Goal: Information Seeking & Learning: Learn about a topic

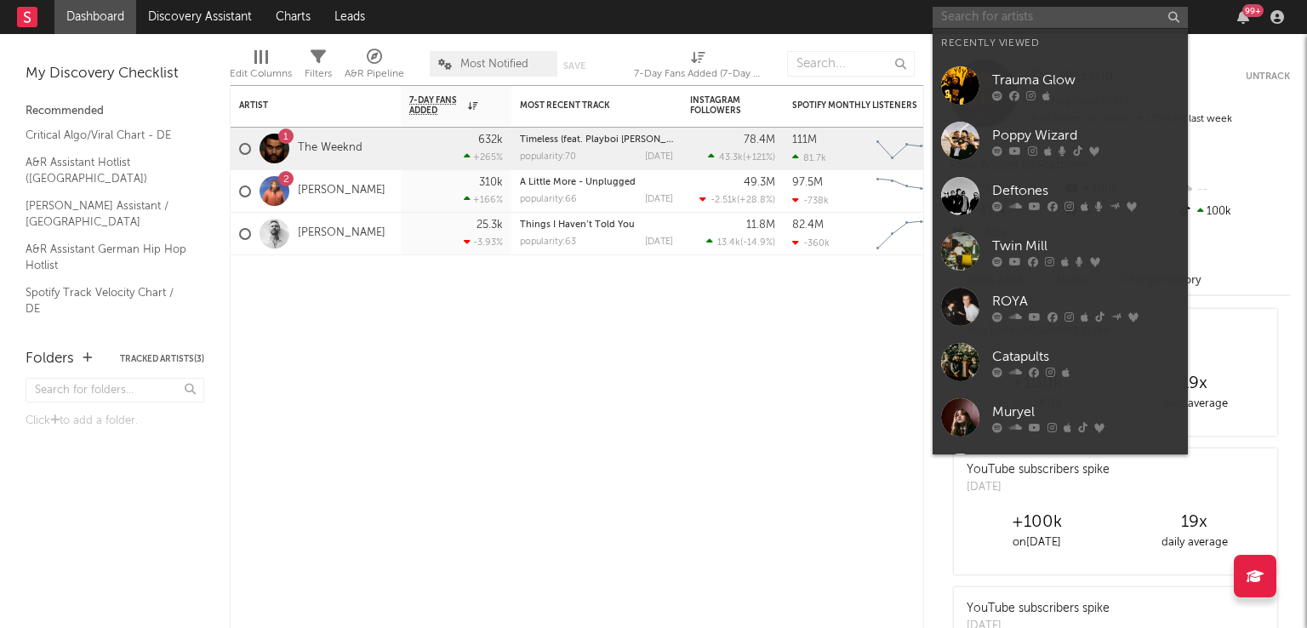
click at [1012, 14] on input "text" at bounding box center [1060, 17] width 255 height 21
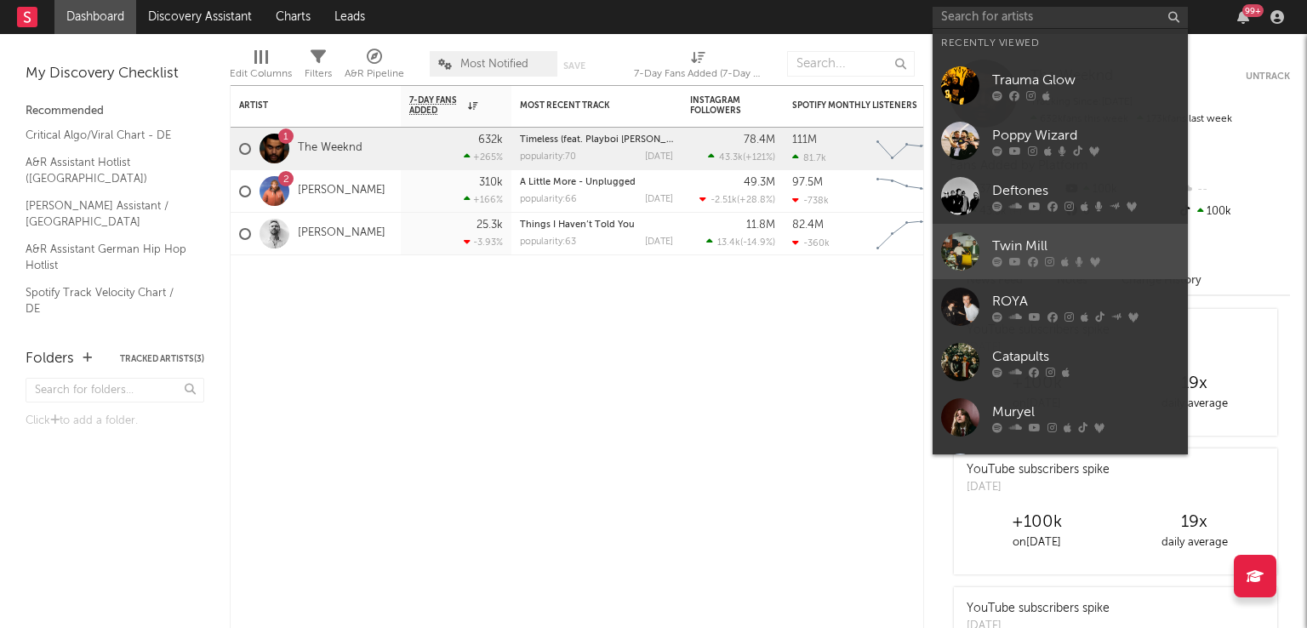
click at [959, 246] on div at bounding box center [960, 251] width 38 height 38
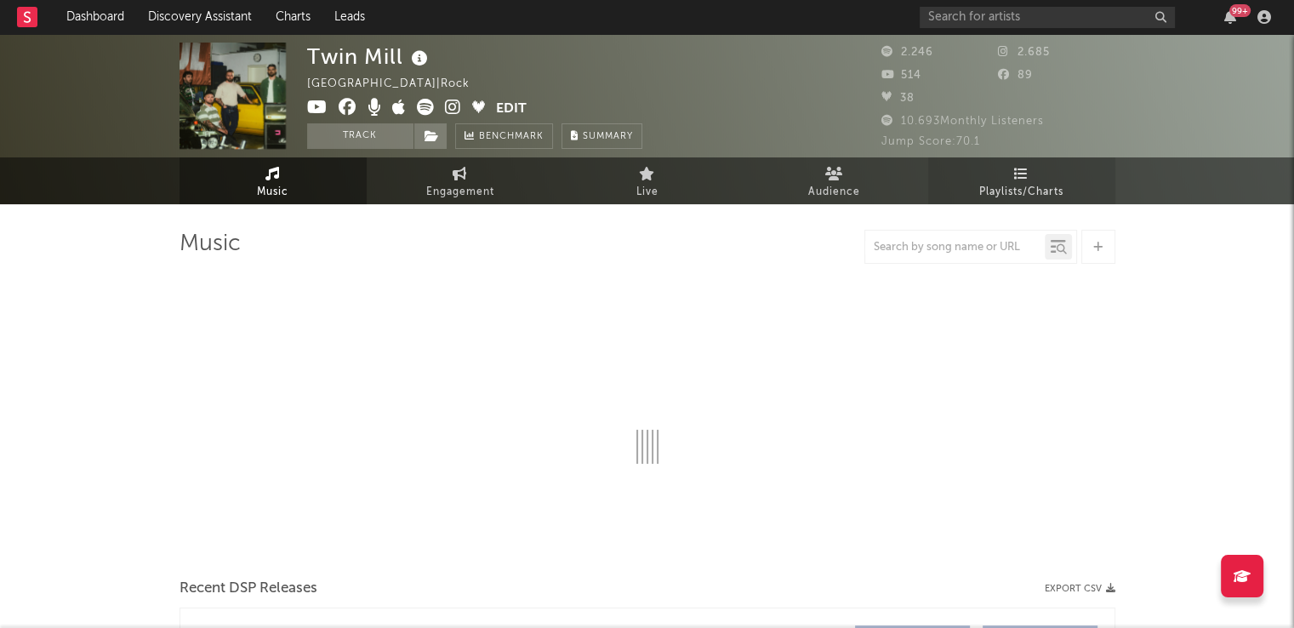
select select "6m"
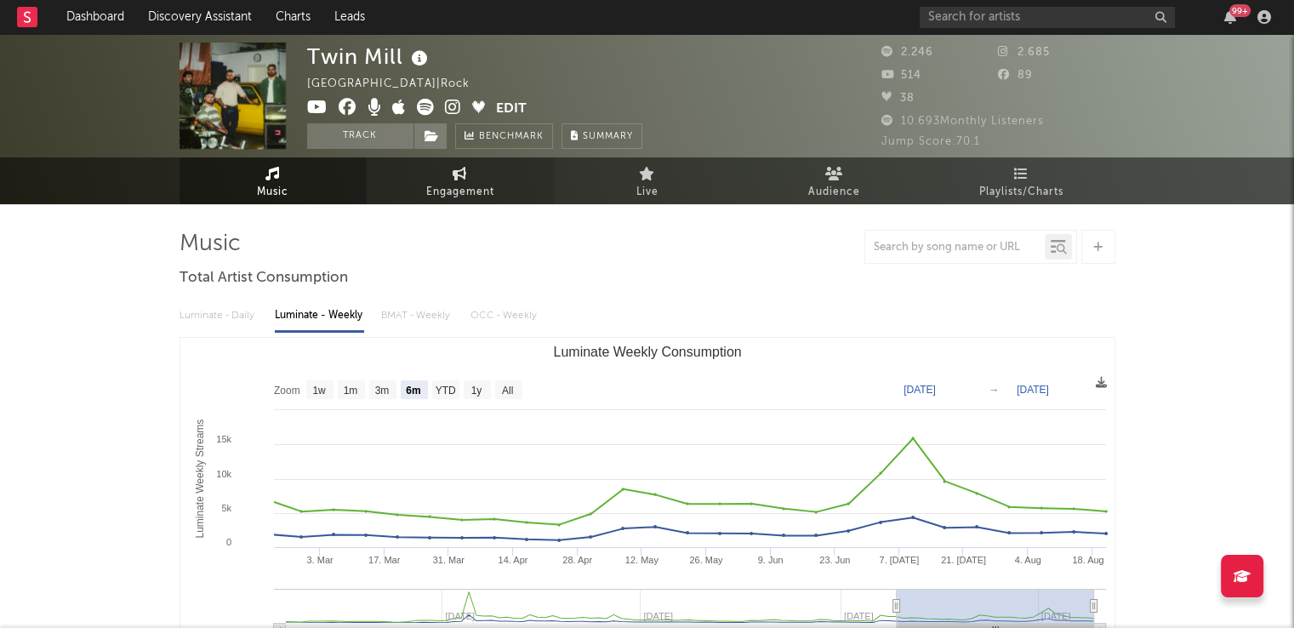
click at [443, 182] on span "Engagement" at bounding box center [460, 192] width 68 height 20
select select "1w"
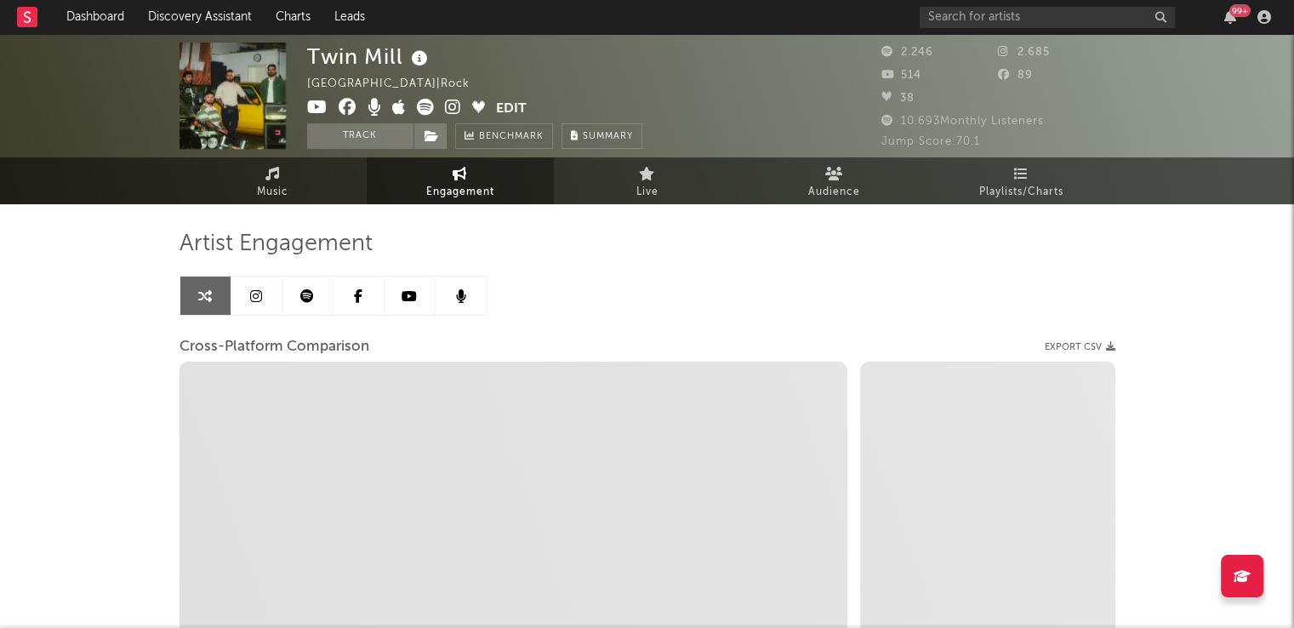
select select "1m"
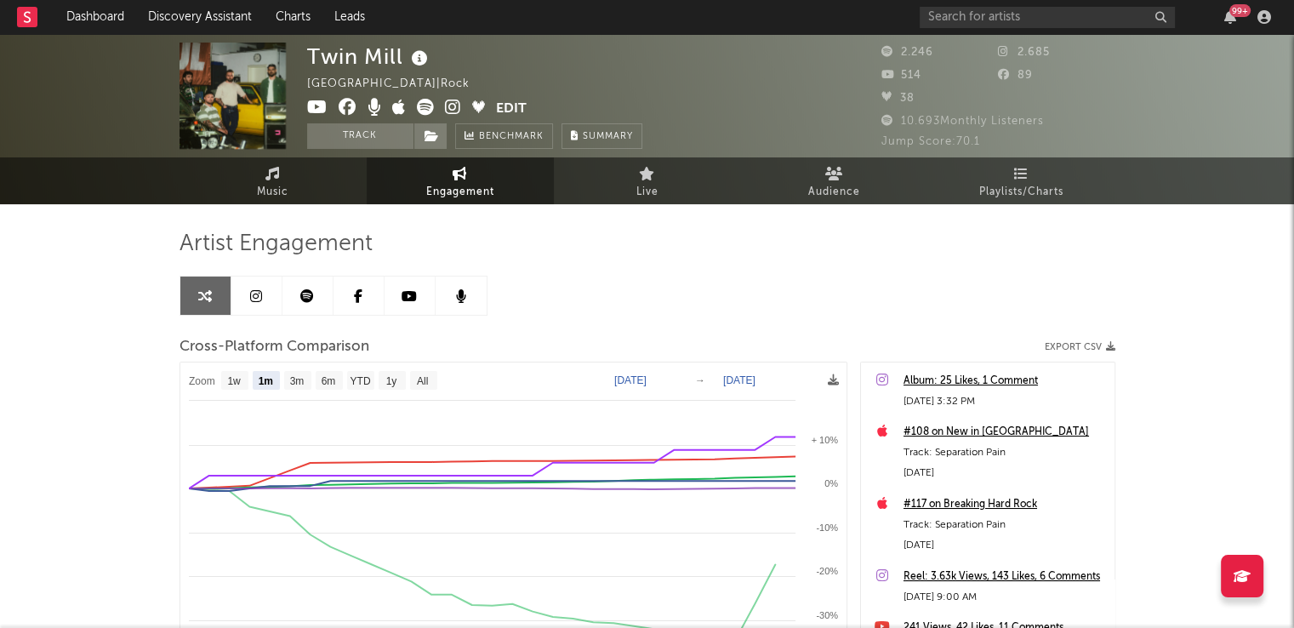
click at [252, 289] on icon at bounding box center [256, 296] width 12 height 14
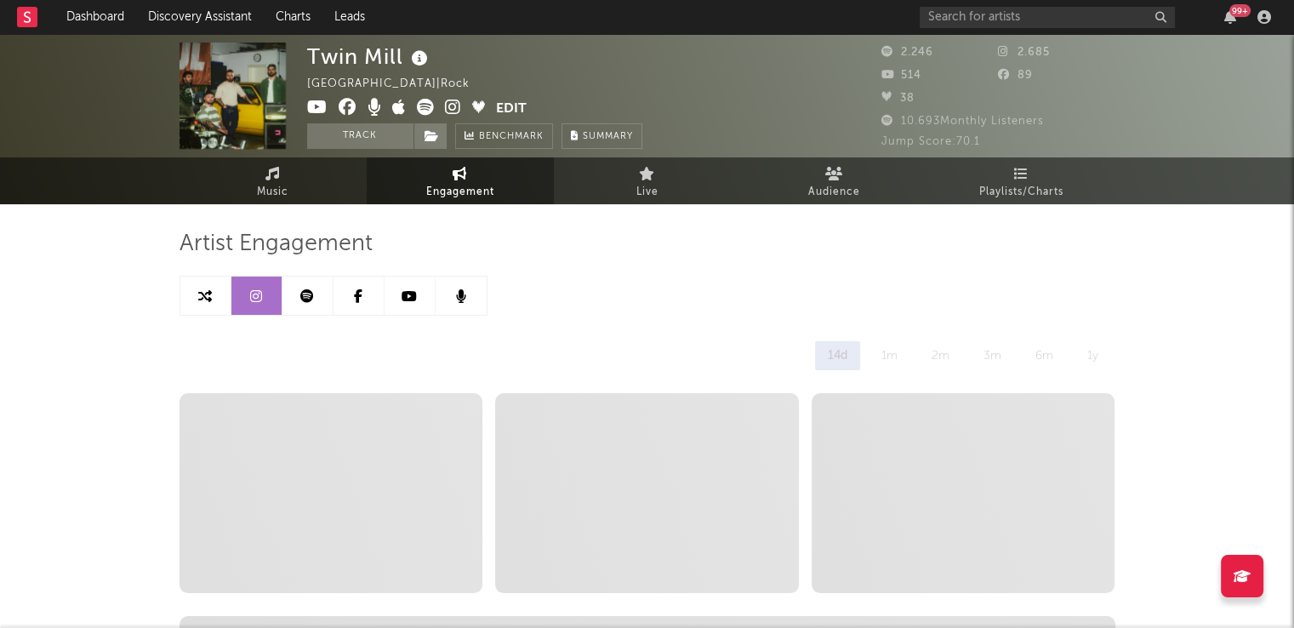
select select "6m"
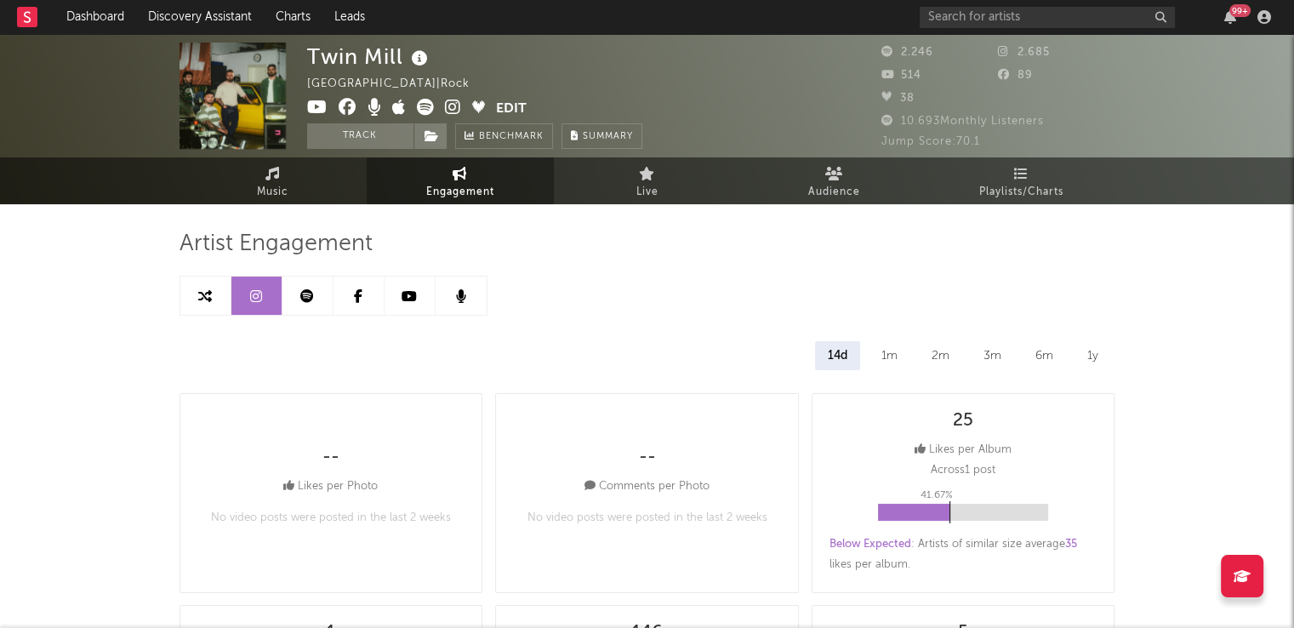
click at [453, 191] on span "Engagement" at bounding box center [460, 192] width 68 height 20
select select "1m"
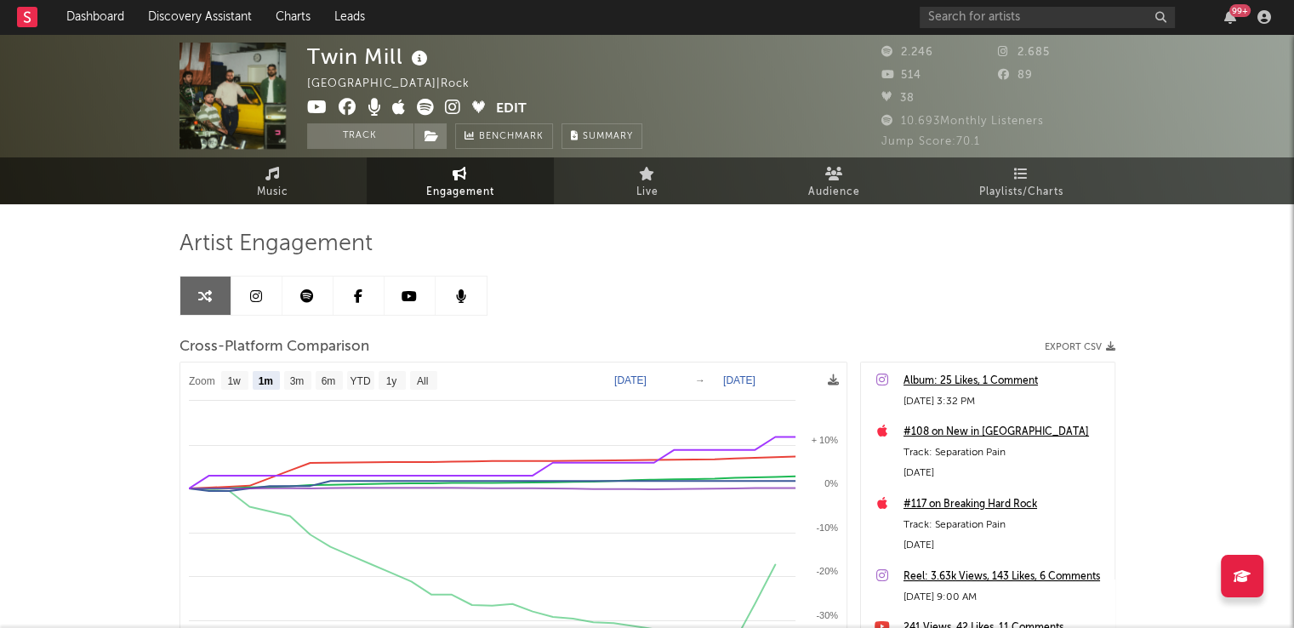
click at [301, 302] on link at bounding box center [307, 296] width 51 height 38
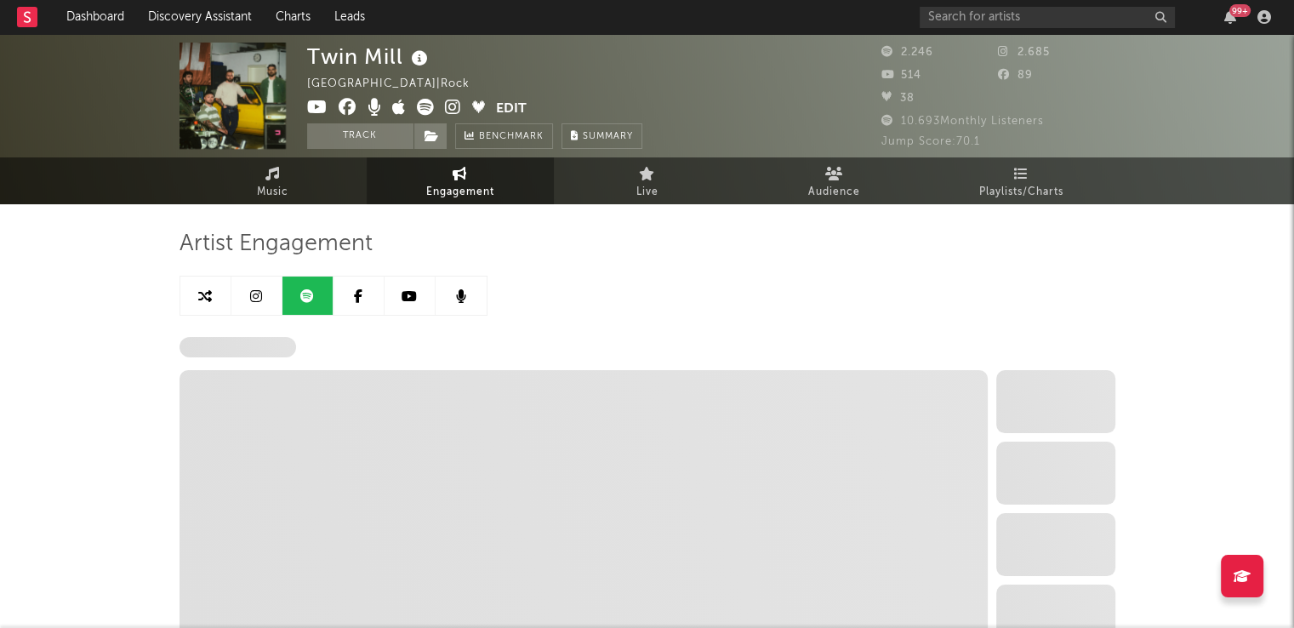
select select "6m"
select select "1w"
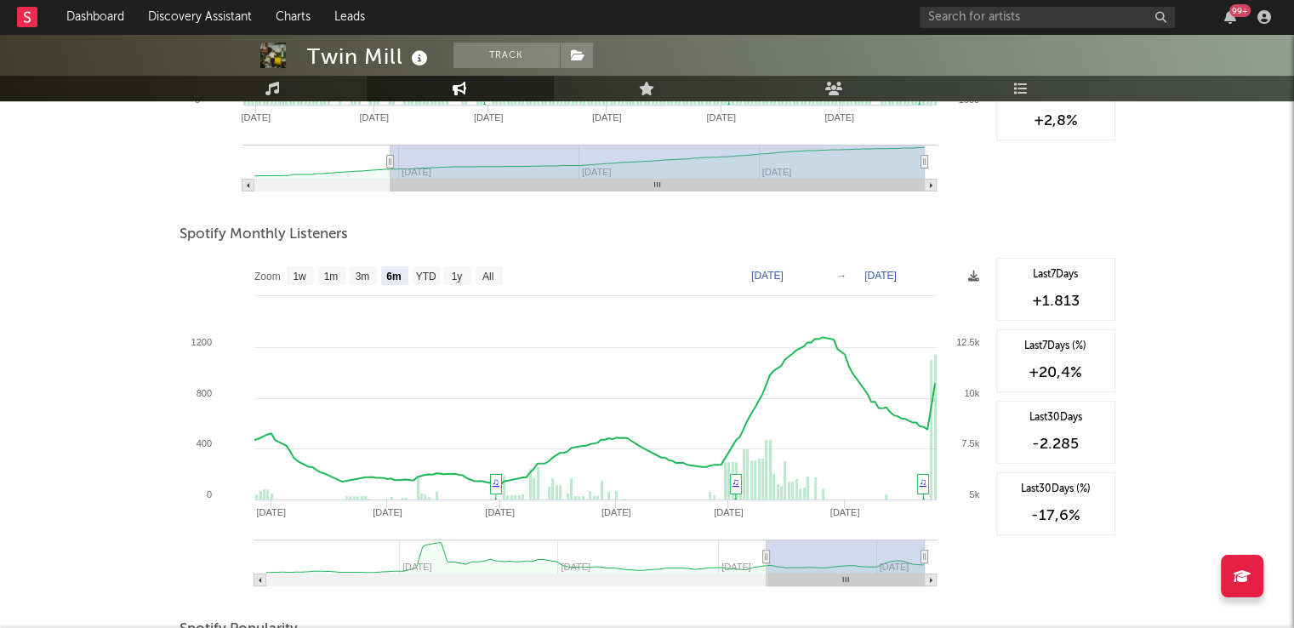
scroll to position [510, 0]
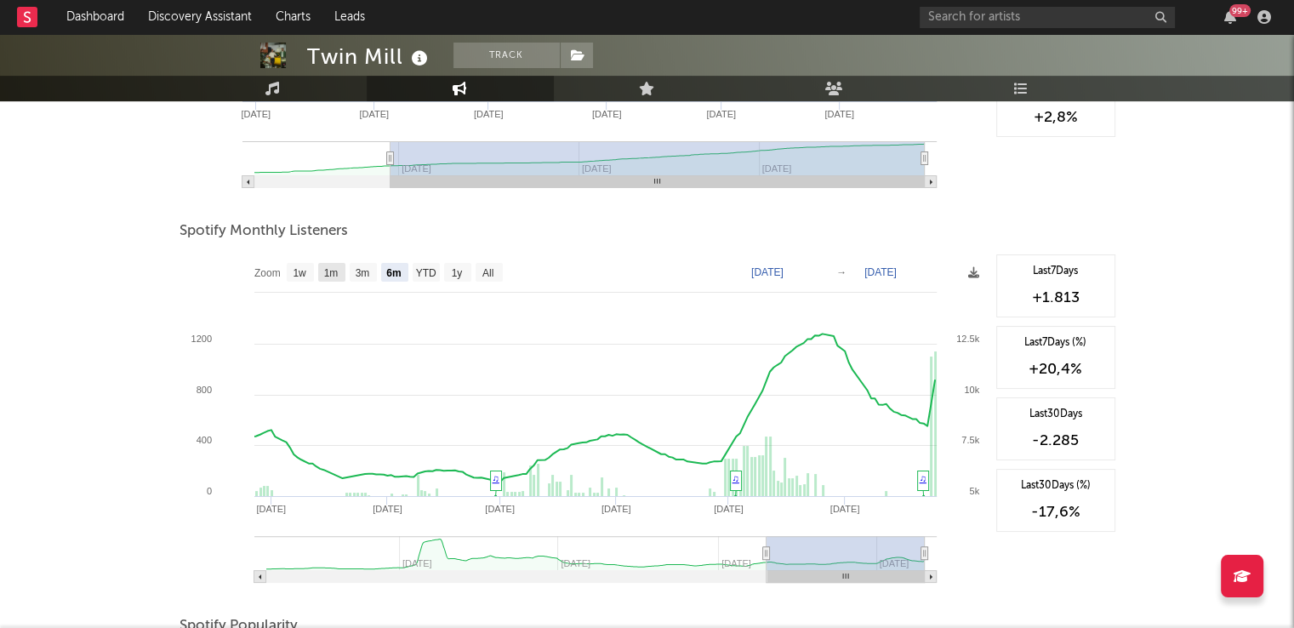
click at [334, 273] on text "1m" at bounding box center [330, 273] width 14 height 12
select select "1m"
type input "[DATE]"
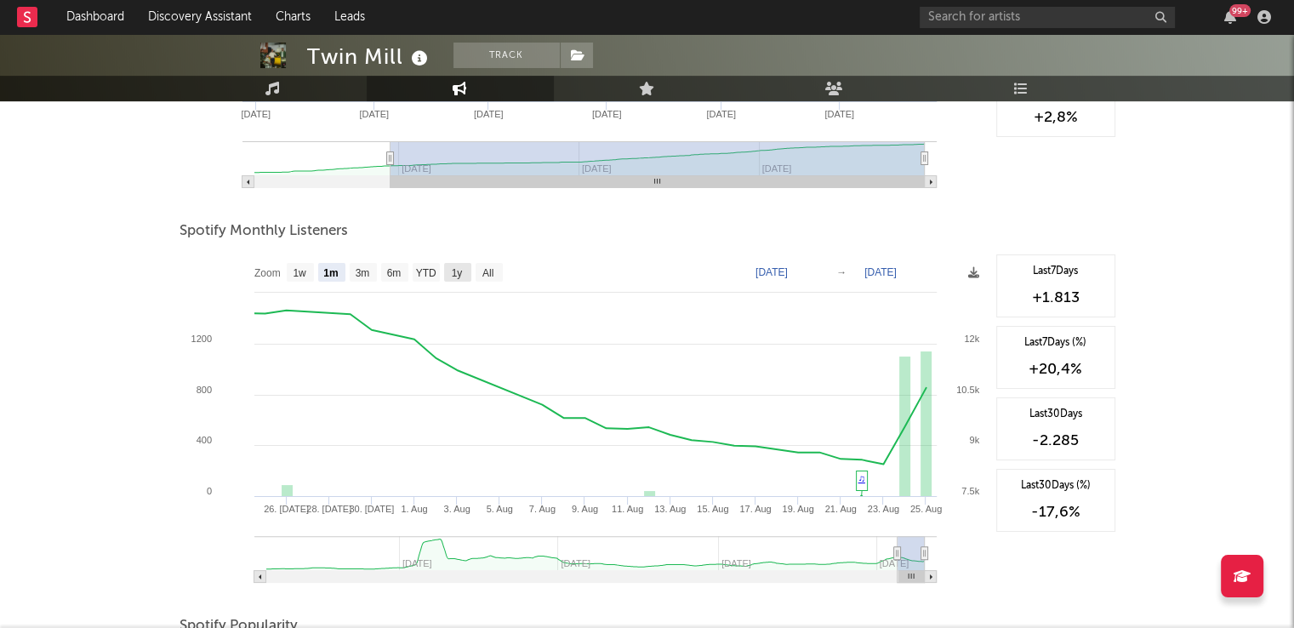
click at [454, 278] on text "1y" at bounding box center [456, 273] width 11 height 12
select select "1y"
type input "[DATE]"
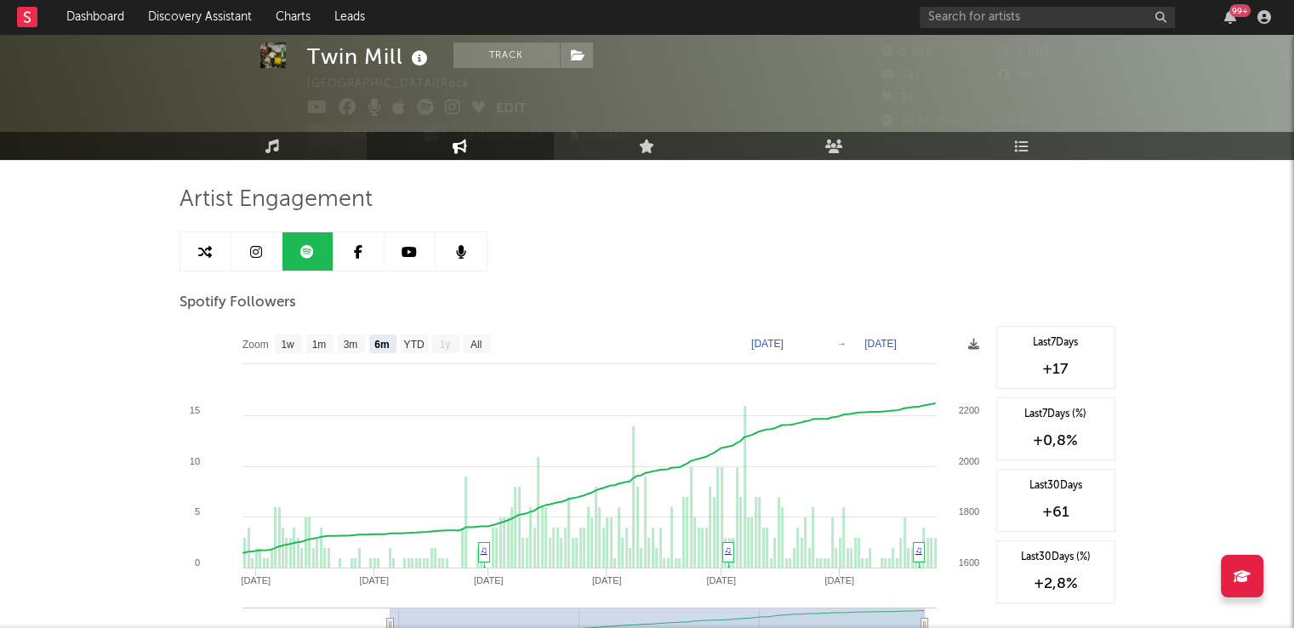
scroll to position [0, 0]
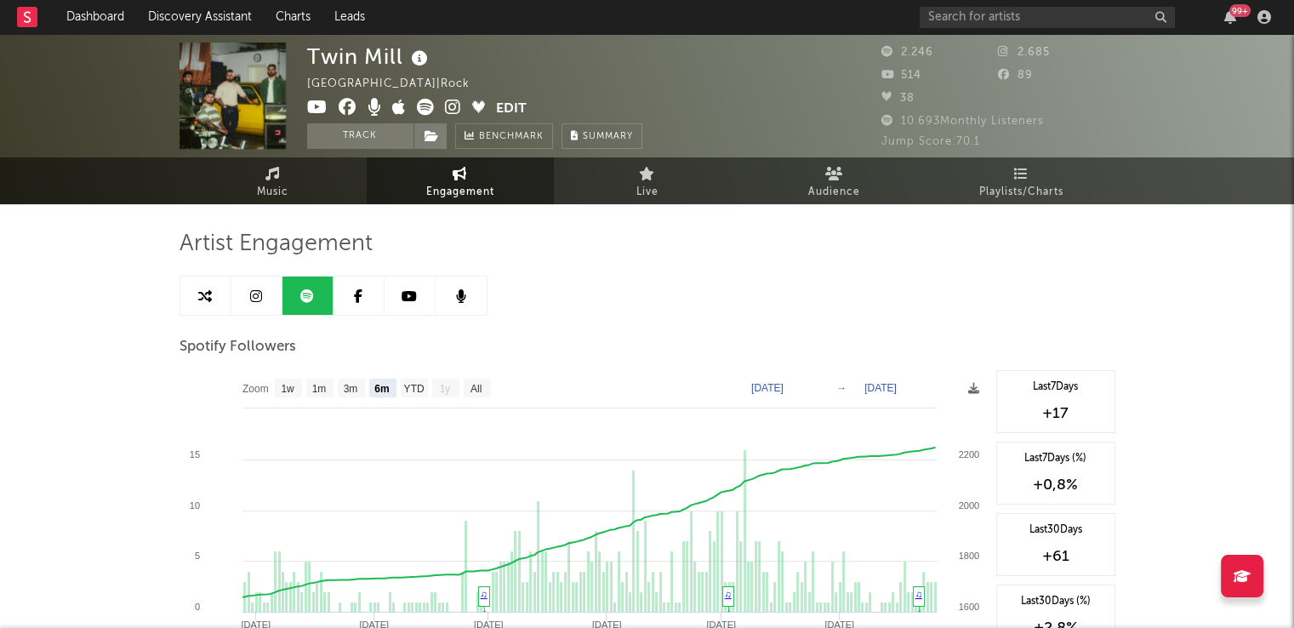
click at [348, 289] on link at bounding box center [359, 296] width 51 height 38
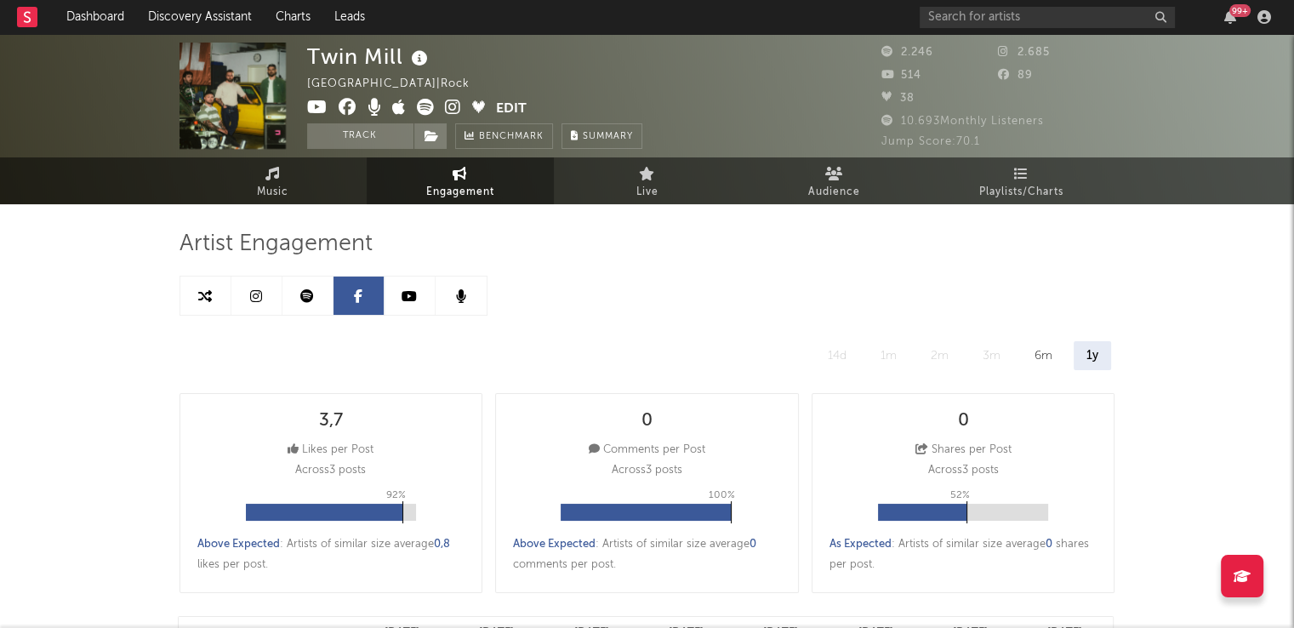
click at [412, 289] on icon at bounding box center [409, 296] width 15 height 14
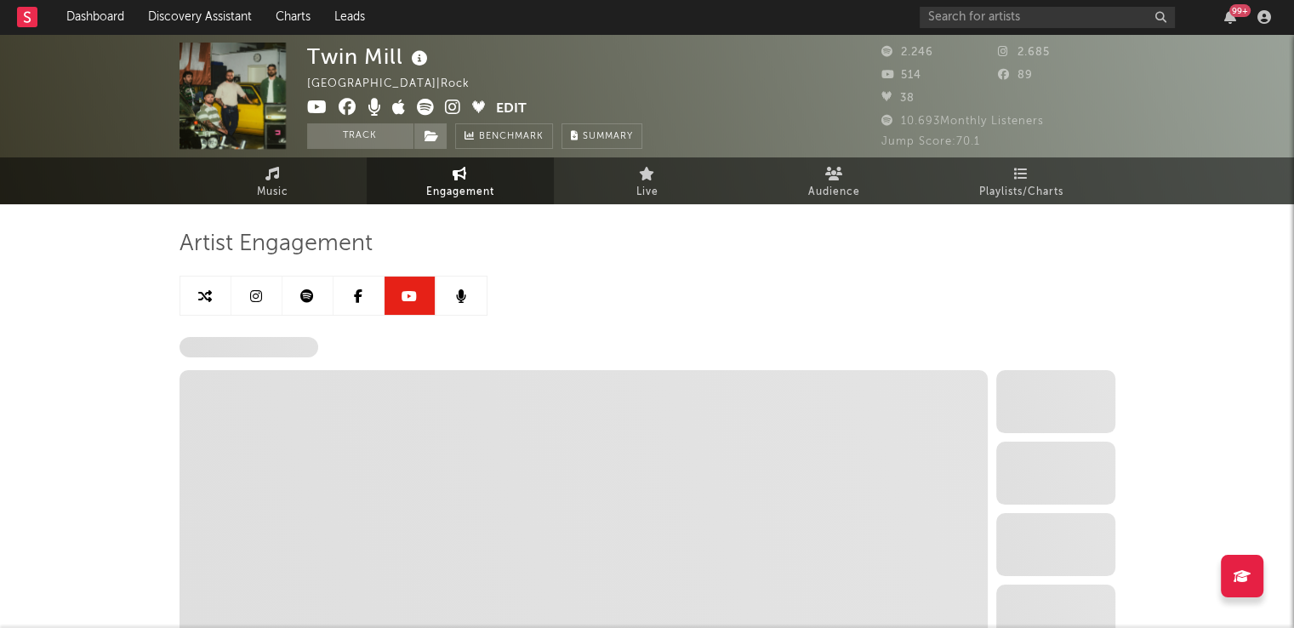
select select "6m"
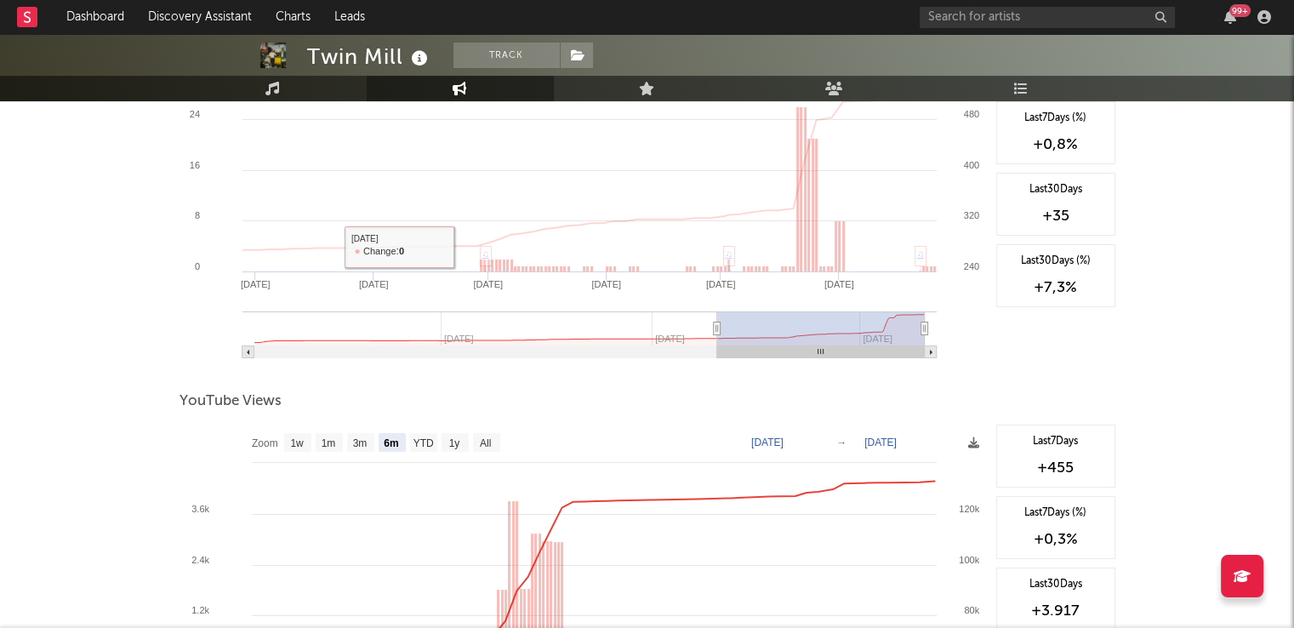
scroll to position [596, 0]
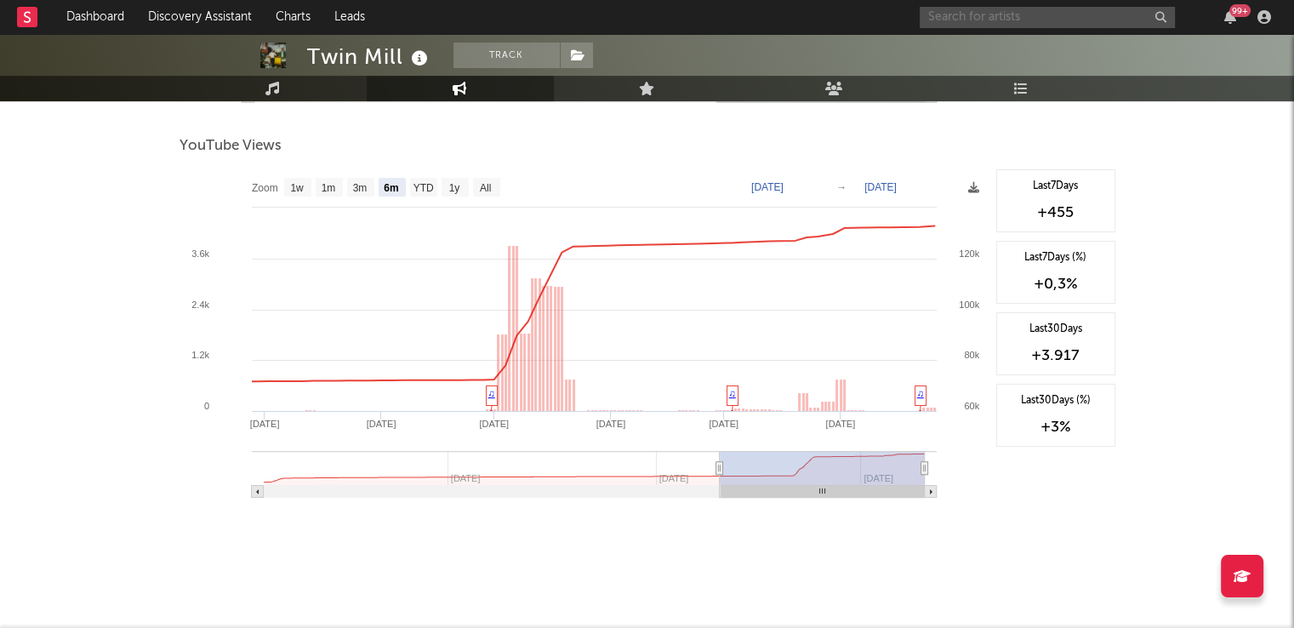
click at [939, 25] on input "text" at bounding box center [1047, 17] width 255 height 21
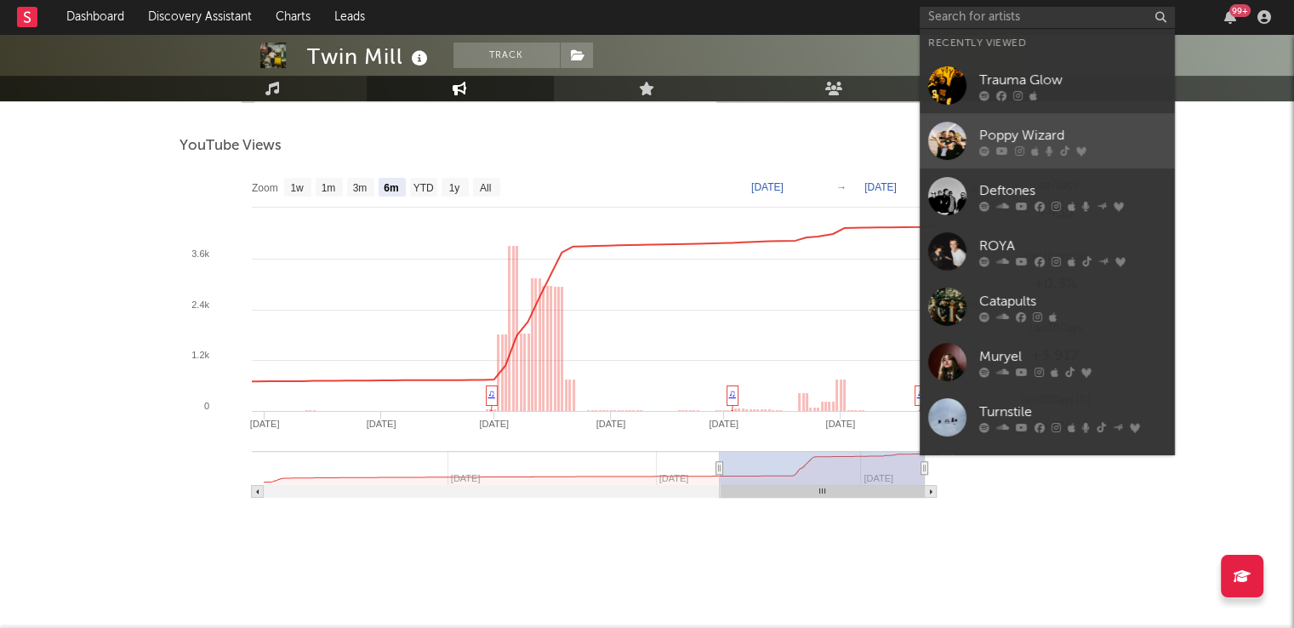
click at [953, 143] on div at bounding box center [947, 141] width 38 height 38
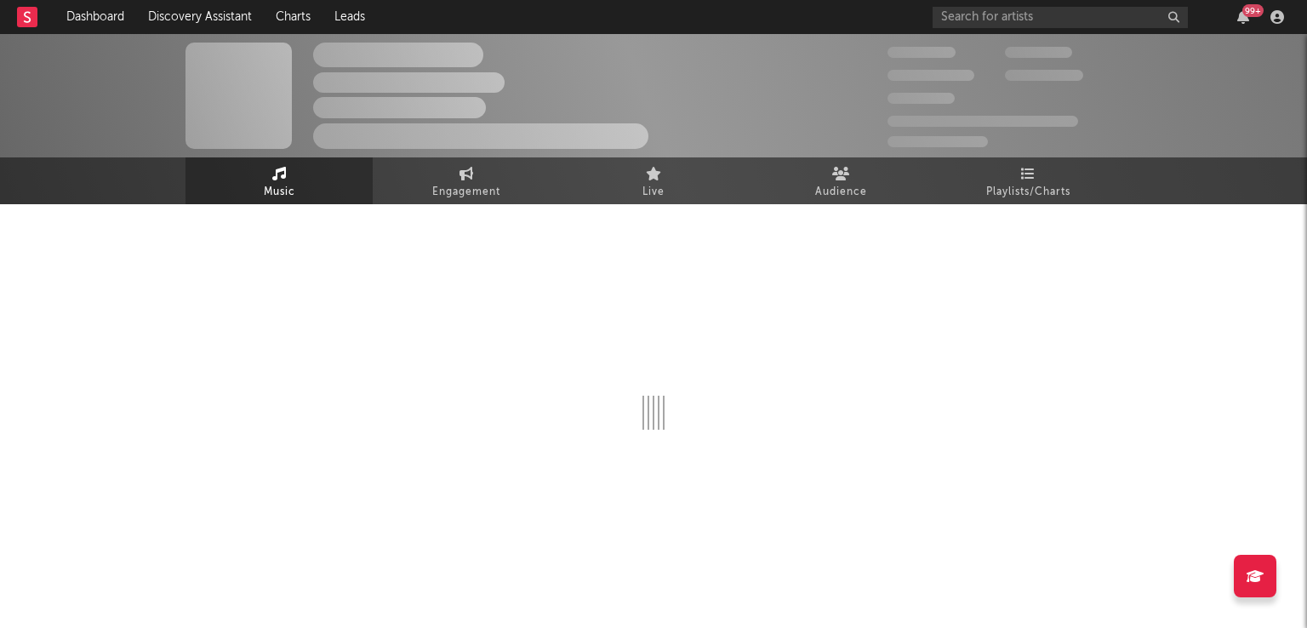
select select "6m"
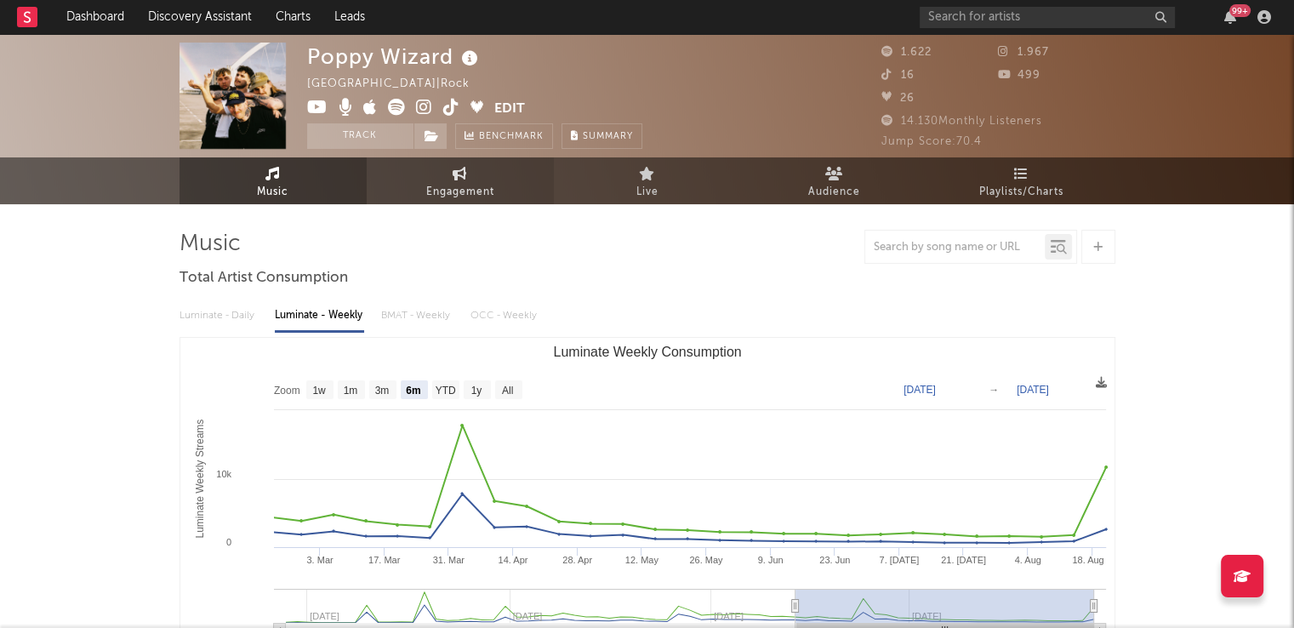
click at [455, 186] on span "Engagement" at bounding box center [460, 192] width 68 height 20
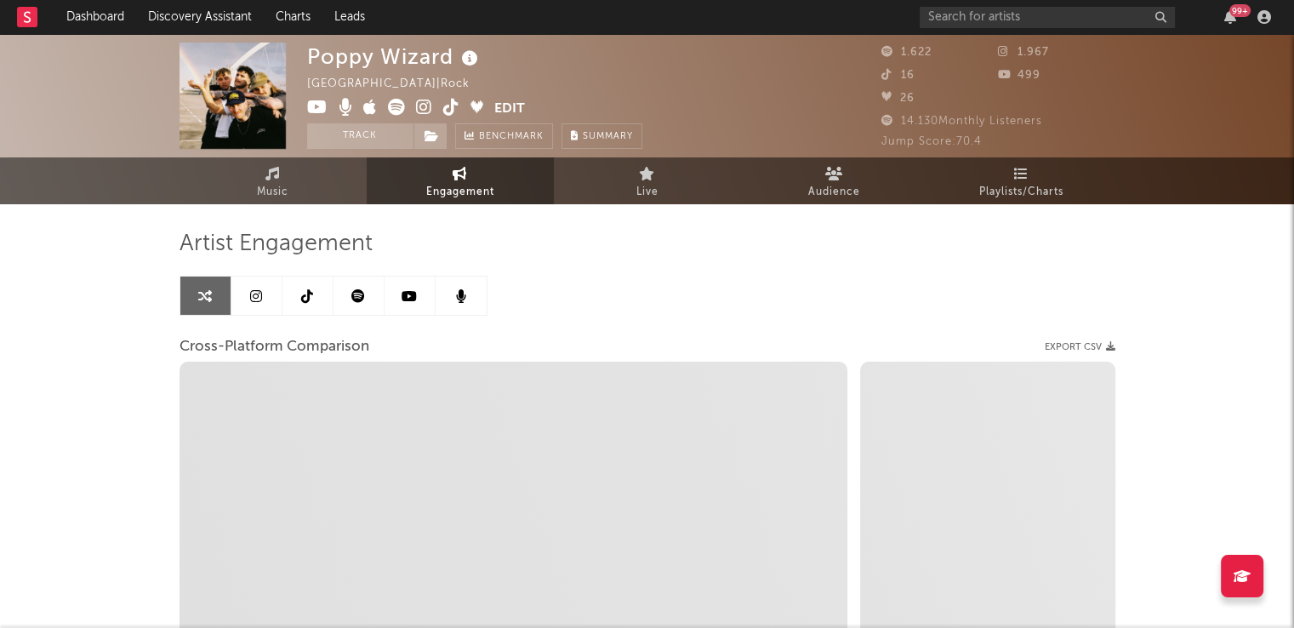
select select "1w"
click at [349, 293] on link at bounding box center [359, 296] width 51 height 38
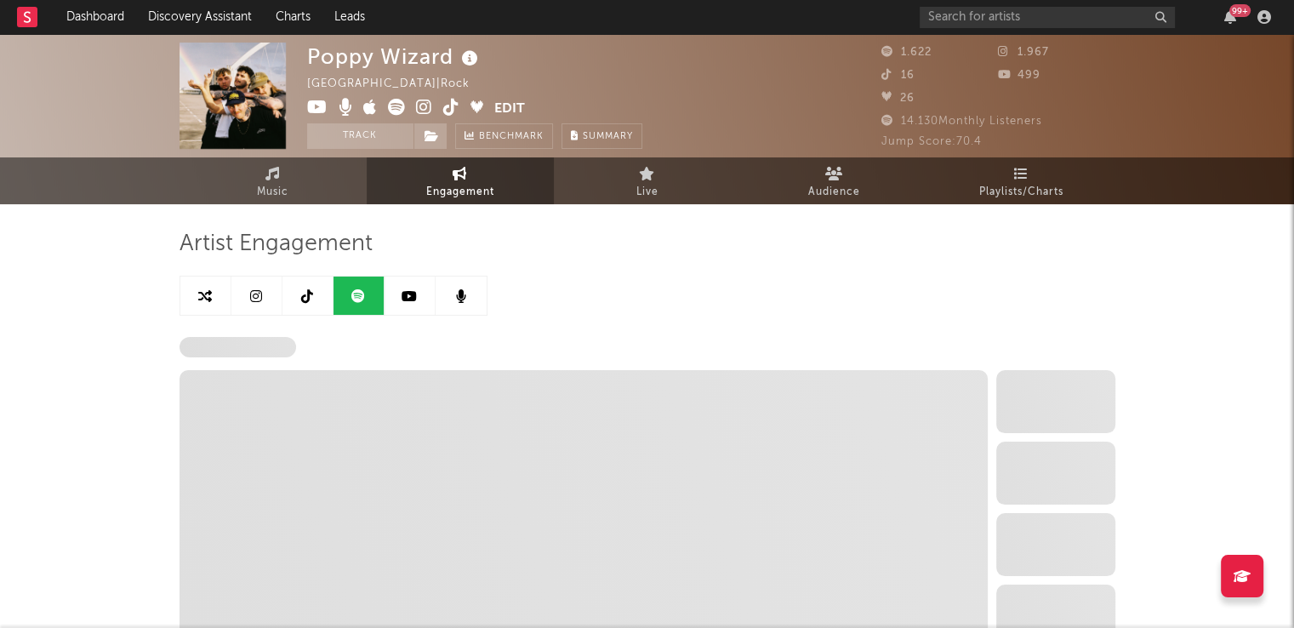
select select "6m"
select select "1w"
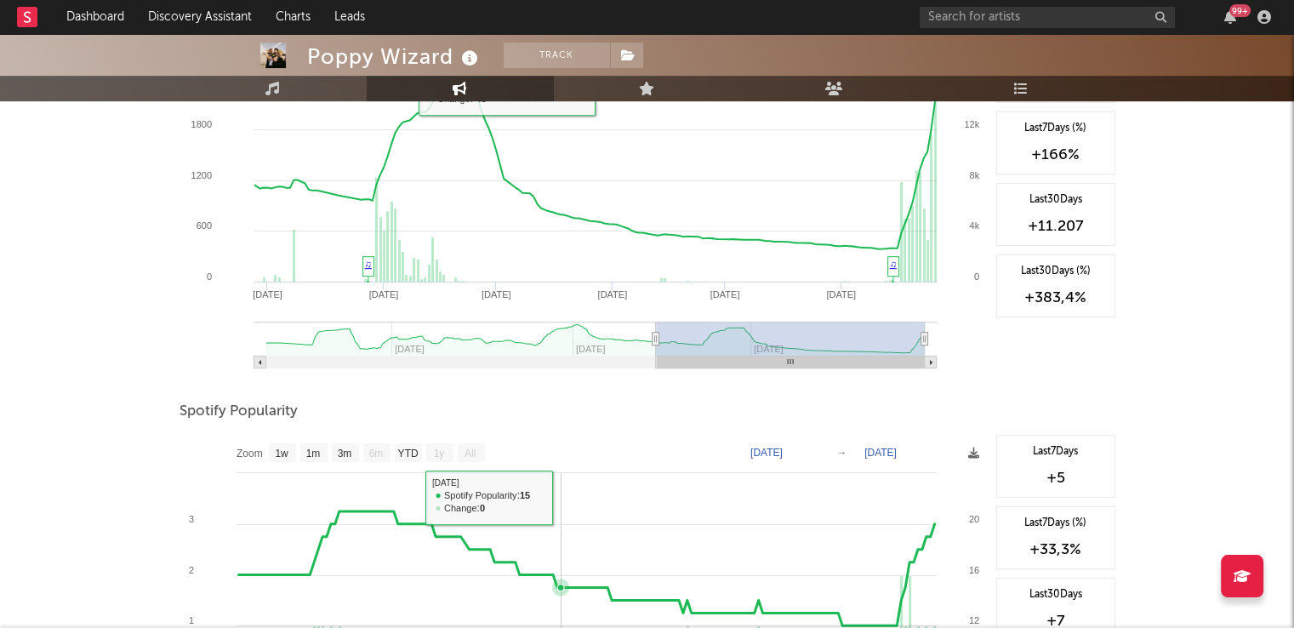
scroll to position [596, 0]
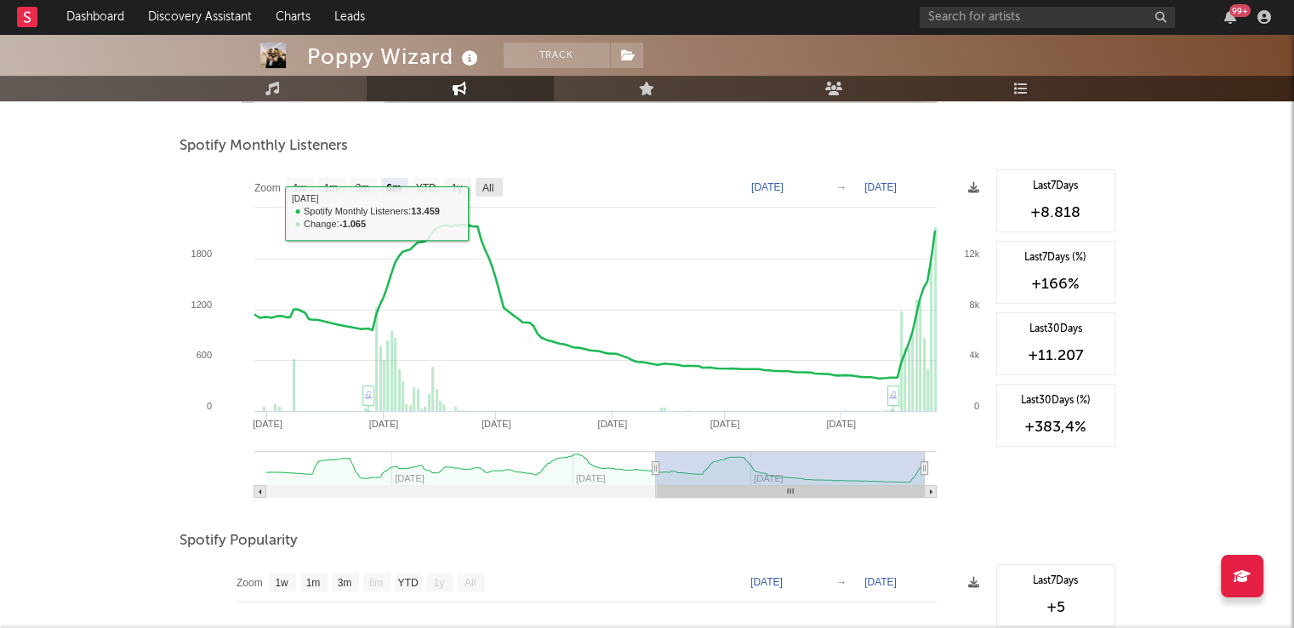
click at [480, 186] on rect at bounding box center [489, 187] width 27 height 19
select select "All"
type input "[DATE]"
